Goal: Task Accomplishment & Management: Manage account settings

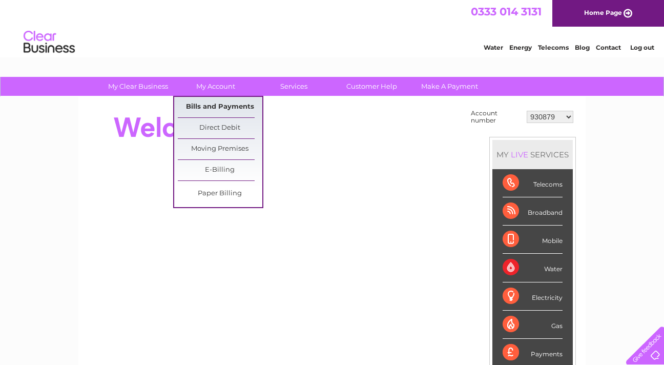
click at [218, 106] on link "Bills and Payments" at bounding box center [220, 107] width 85 height 20
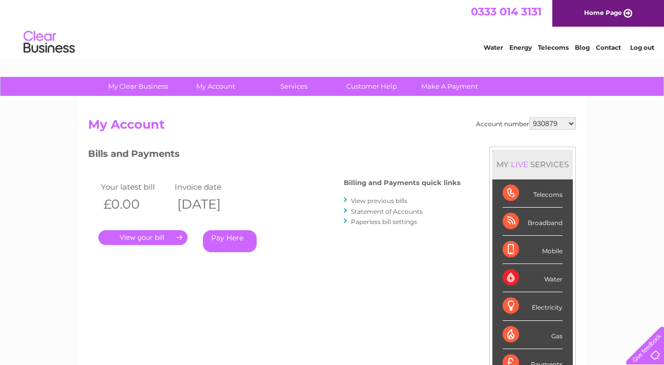
select select "934736"
click at [366, 198] on link "View previous bills" at bounding box center [379, 201] width 56 height 8
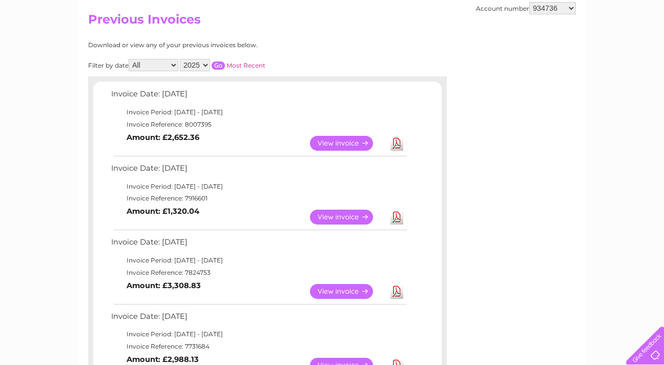
scroll to position [110, 0]
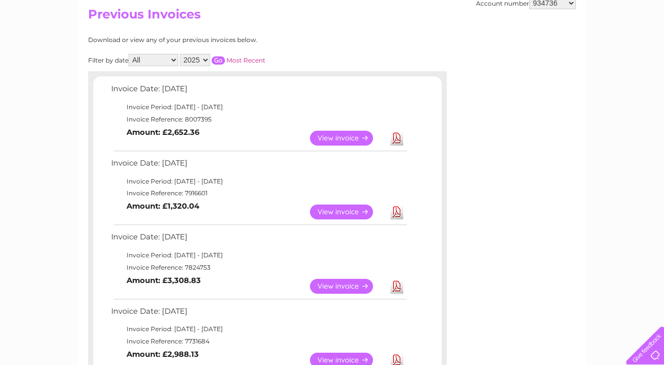
click at [394, 208] on link "Download" at bounding box center [397, 211] width 13 height 15
click at [397, 136] on link "Download" at bounding box center [397, 138] width 13 height 15
